Goal: Use online tool/utility: Utilize a website feature to perform a specific function

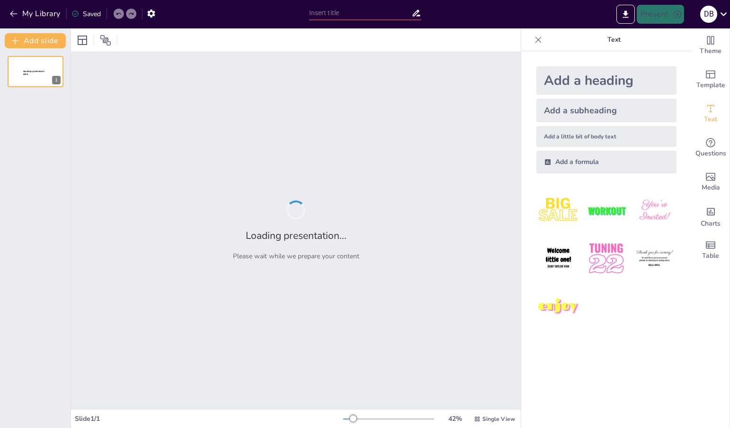
type input "Imported Lean Six Sigma White Belt con IA.pptx"
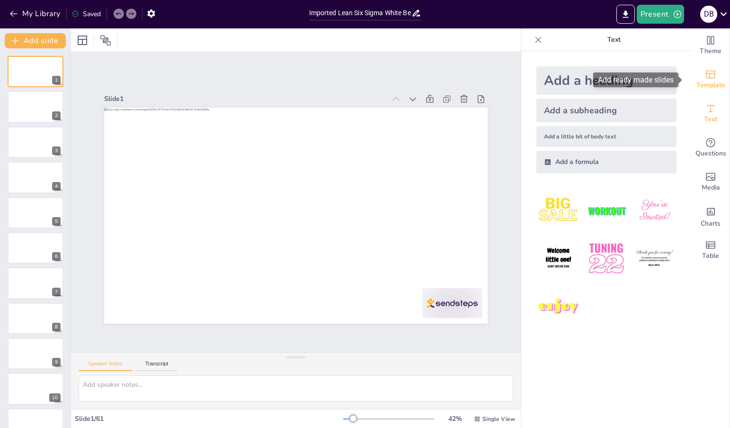
click at [709, 81] on span "Template" at bounding box center [711, 85] width 29 height 10
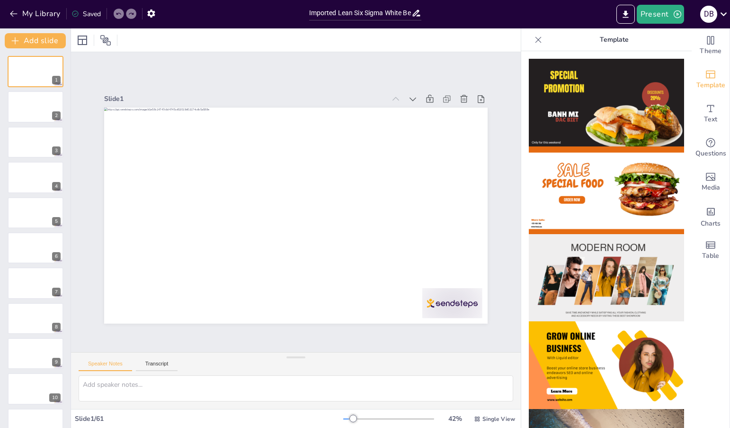
click at [621, 270] on img at bounding box center [606, 278] width 155 height 88
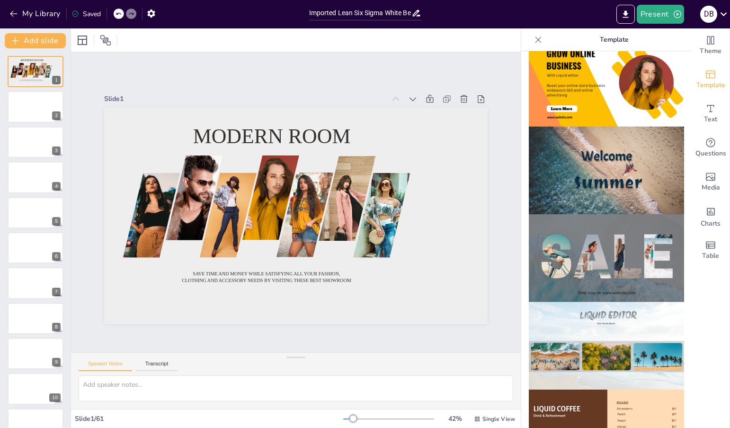
scroll to position [267, 0]
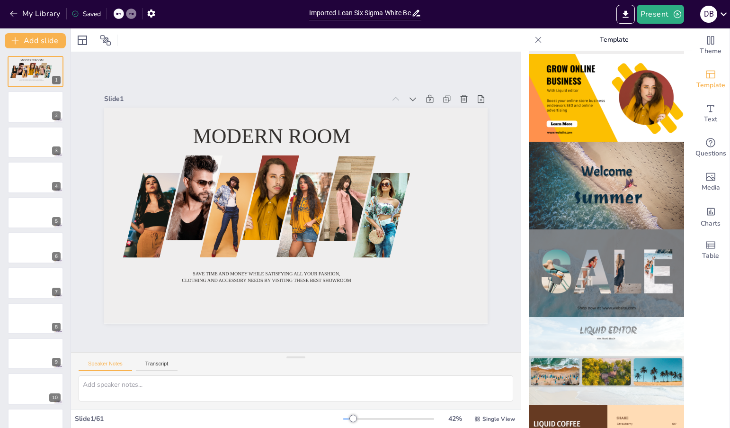
click at [613, 178] on img at bounding box center [606, 186] width 155 height 88
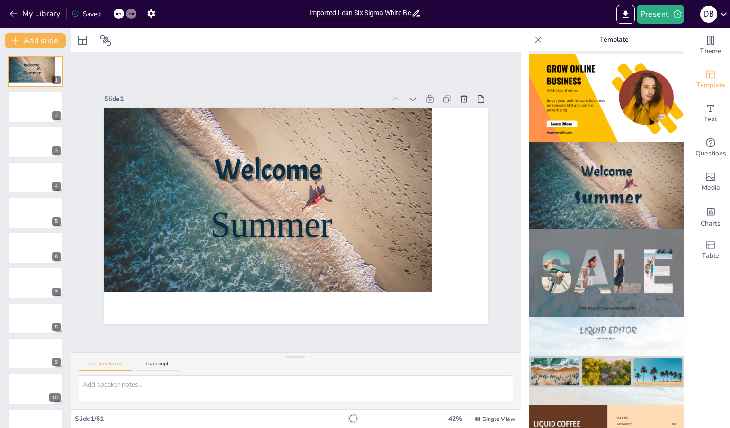
scroll to position [393, 0]
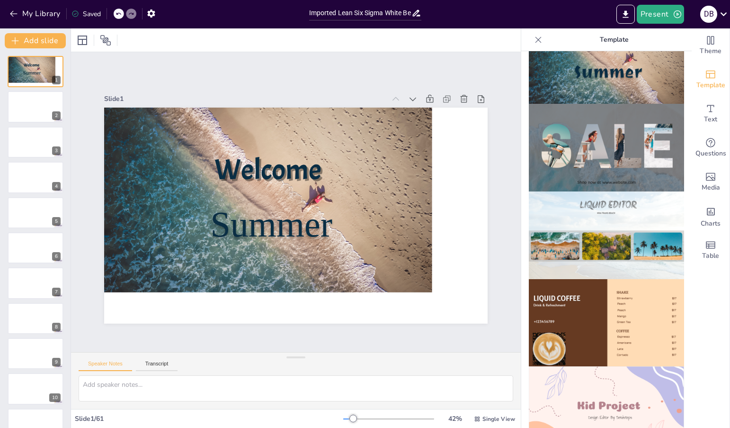
click at [652, 286] on img at bounding box center [606, 323] width 155 height 88
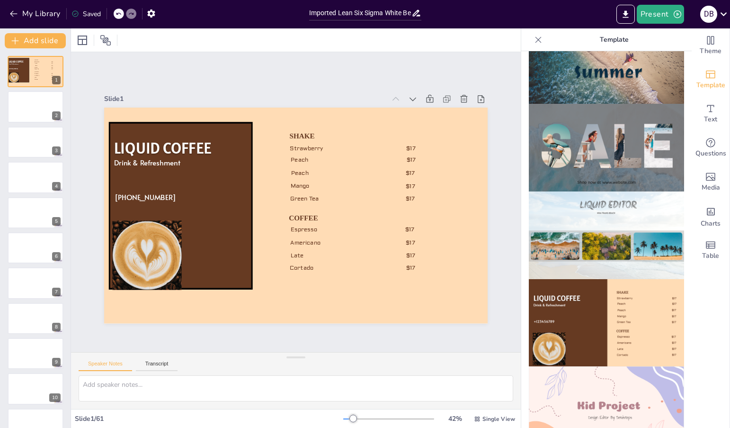
scroll to position [483, 0]
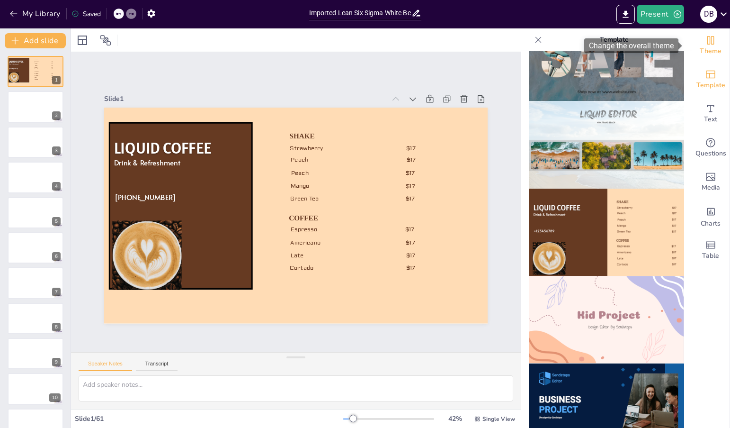
click at [693, 40] on div "Theme" at bounding box center [711, 45] width 38 height 34
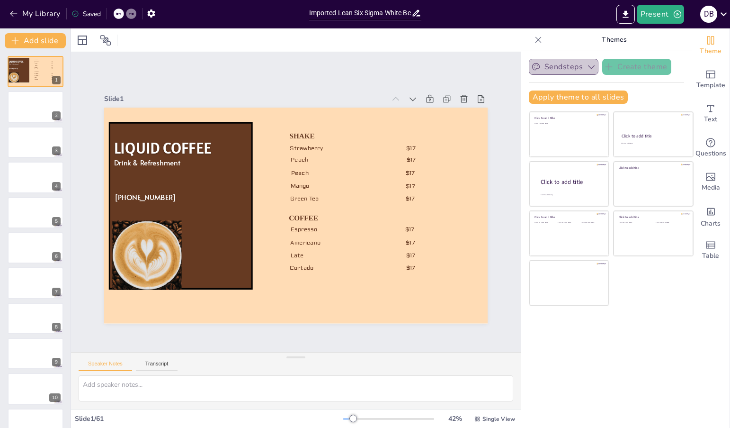
click at [587, 64] on icon "button" at bounding box center [591, 66] width 9 height 9
click at [641, 88] on div "Sendsteps Create theme Apply theme to all slides Click to add title Click to ad…" at bounding box center [606, 85] width 155 height 53
click at [707, 84] on span "Template" at bounding box center [711, 85] width 29 height 10
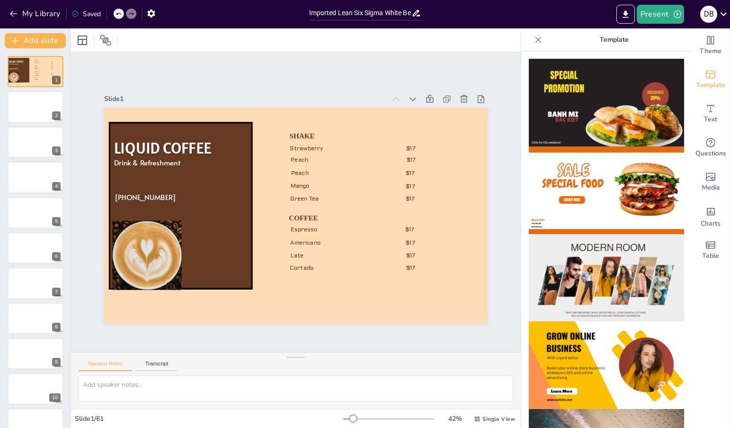
click at [603, 114] on img at bounding box center [606, 103] width 155 height 88
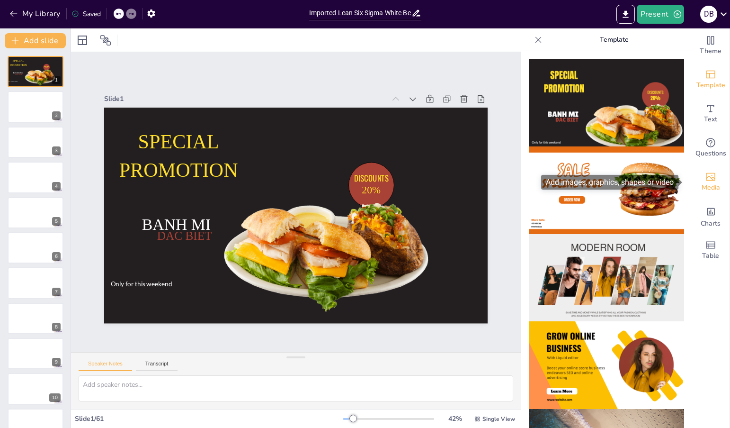
click at [705, 176] on icon "Add images, graphics, shapes or video" at bounding box center [710, 176] width 11 height 11
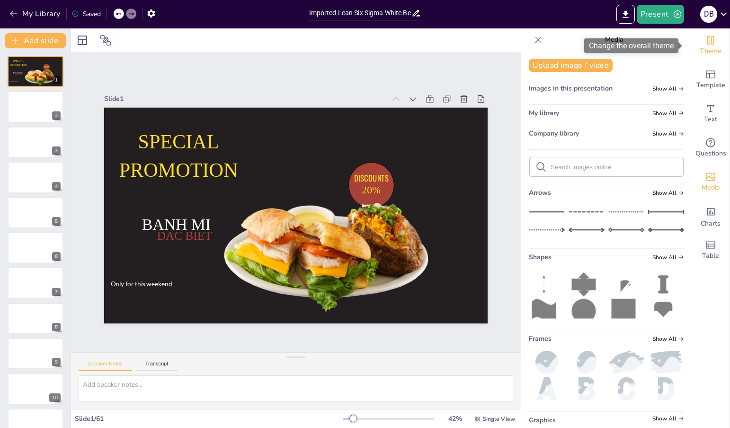
click at [704, 49] on span "Theme" at bounding box center [711, 51] width 22 height 10
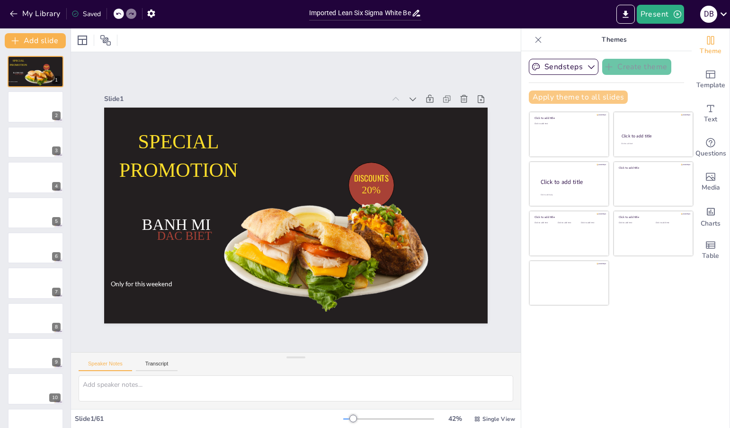
click at [581, 97] on button "Apply theme to all slides" at bounding box center [578, 96] width 99 height 13
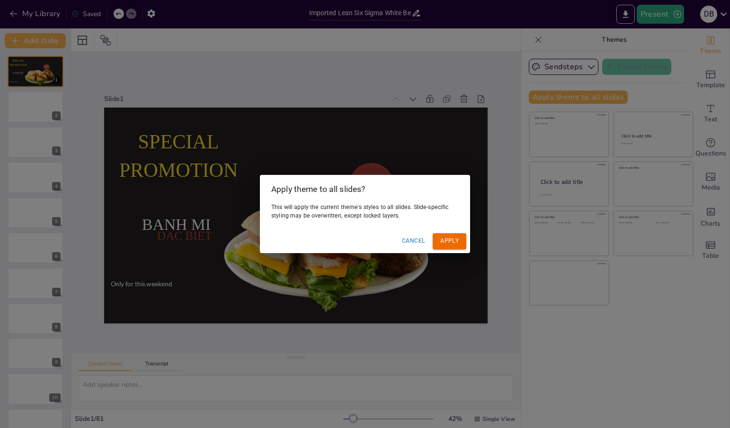
click at [455, 243] on button "Apply" at bounding box center [450, 241] width 34 height 16
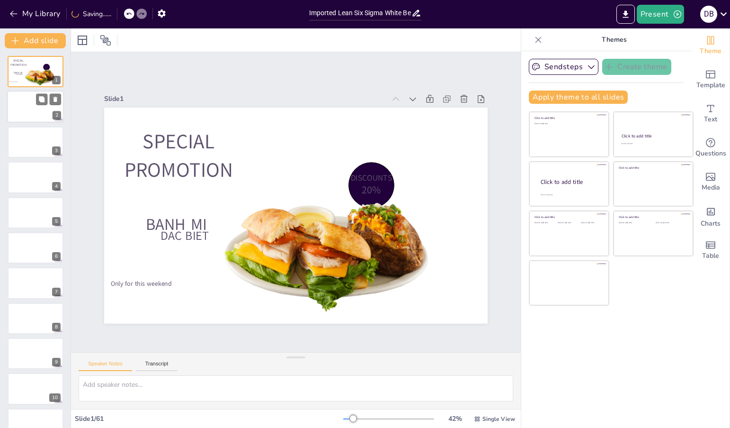
click at [42, 108] on div at bounding box center [35, 107] width 57 height 32
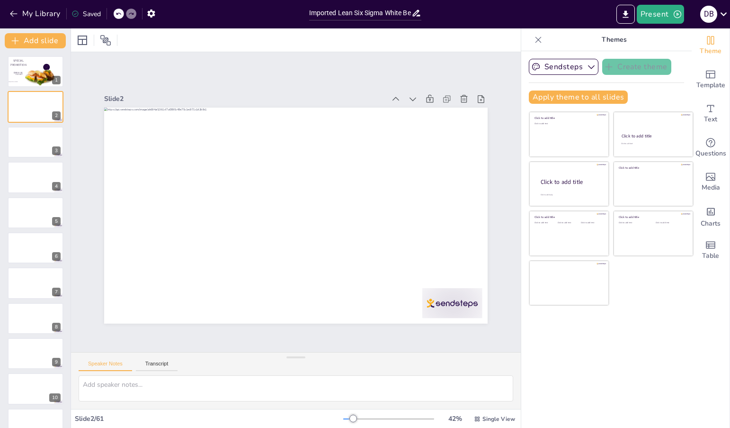
click at [27, 147] on div at bounding box center [35, 142] width 57 height 32
